Goal: Navigation & Orientation: Find specific page/section

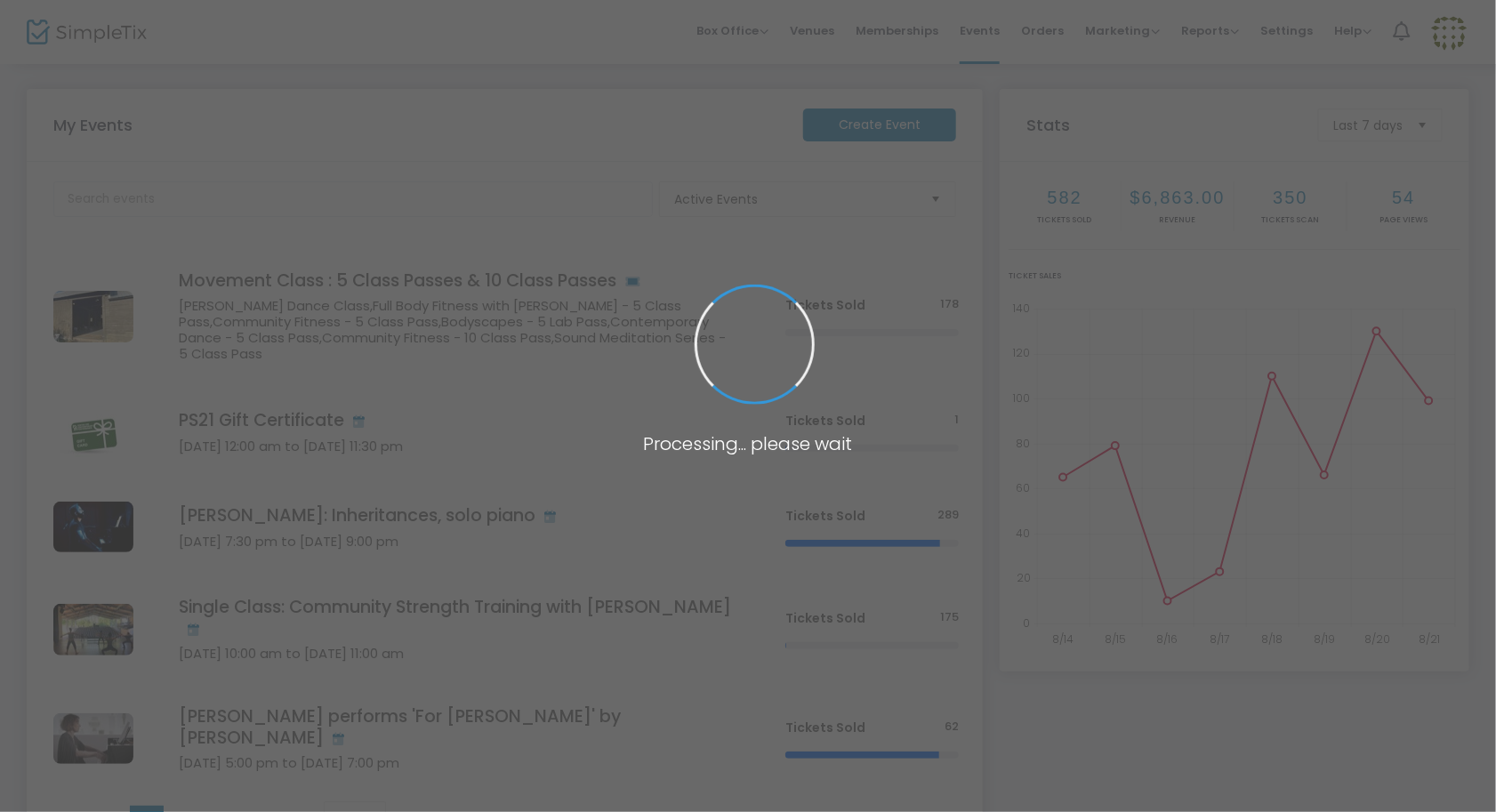
scroll to position [165, 0]
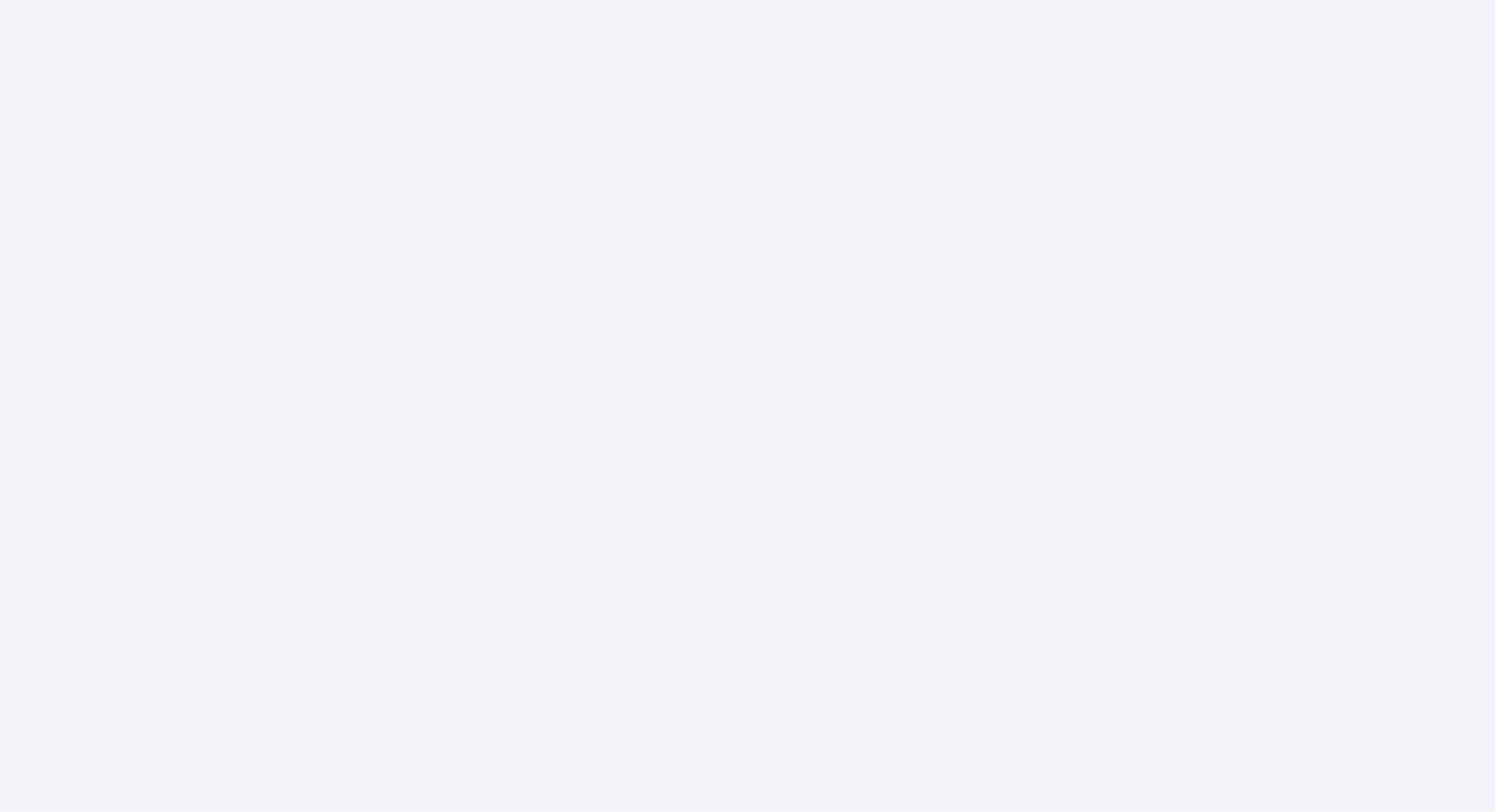
scroll to position [165, 0]
